Goal: Task Accomplishment & Management: Use online tool/utility

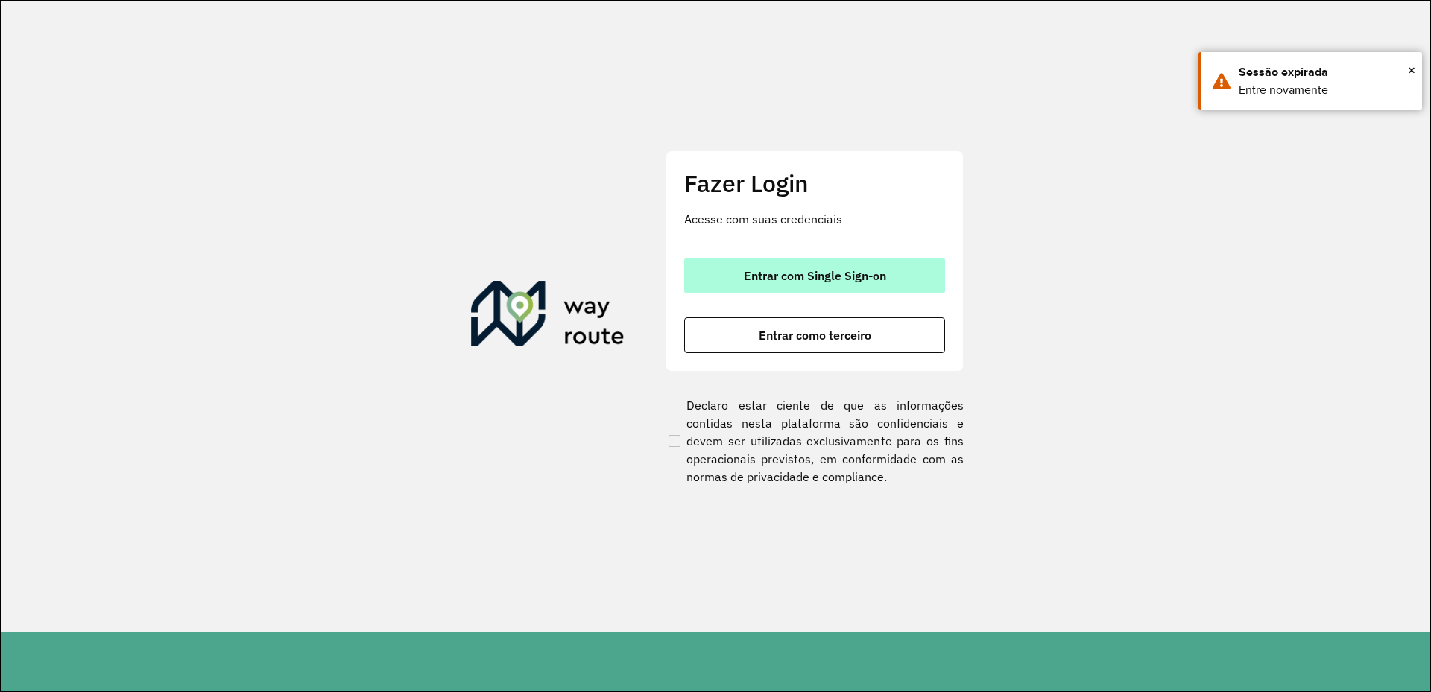
click at [836, 288] on button "Entrar com Single Sign-on" at bounding box center [814, 276] width 261 height 36
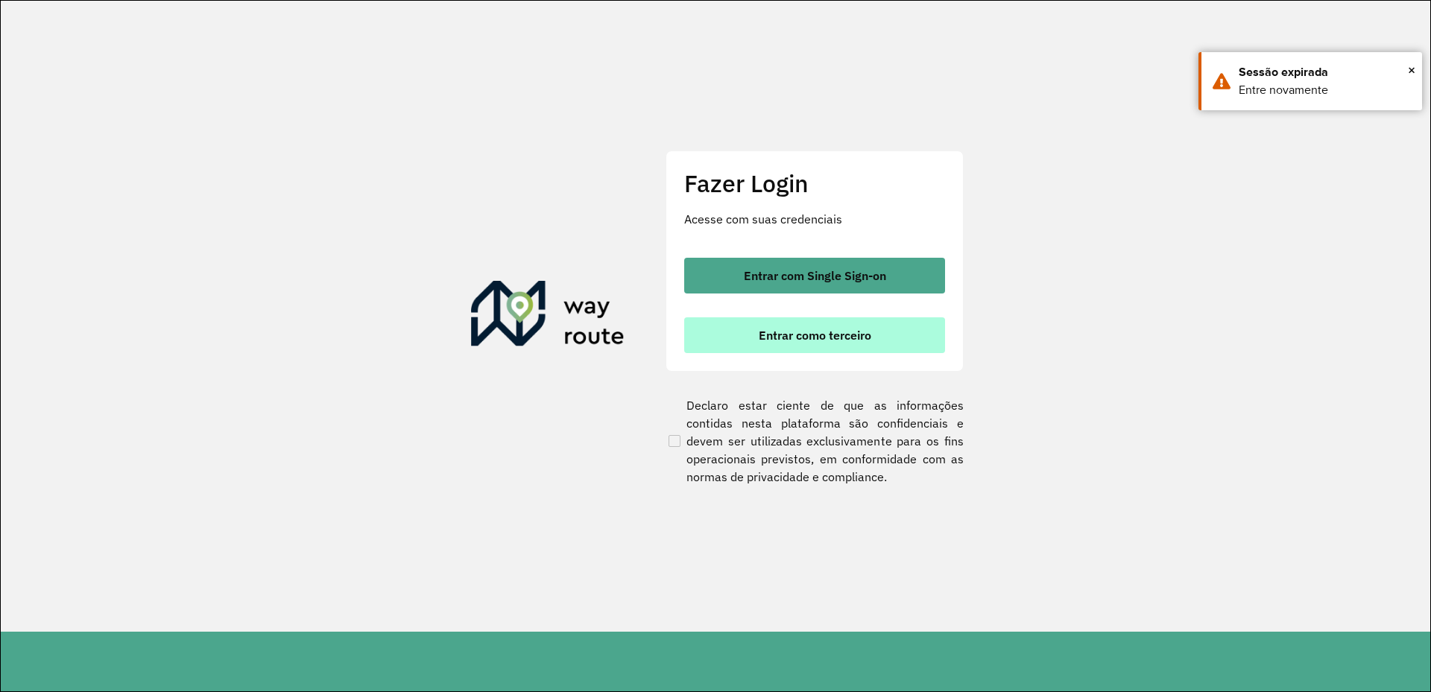
click at [866, 344] on button "Entrar como terceiro" at bounding box center [814, 335] width 261 height 36
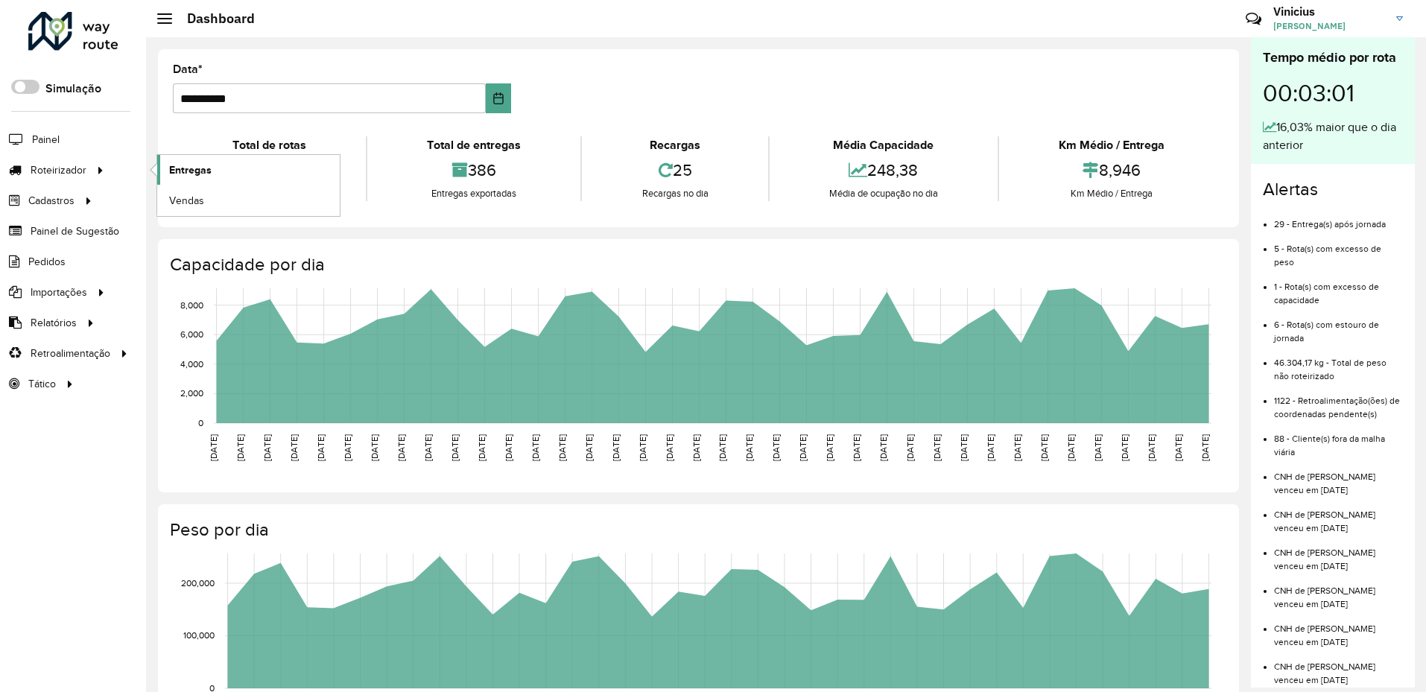
click at [187, 168] on span "Entregas" at bounding box center [190, 170] width 42 height 16
